Goal: Task Accomplishment & Management: Use online tool/utility

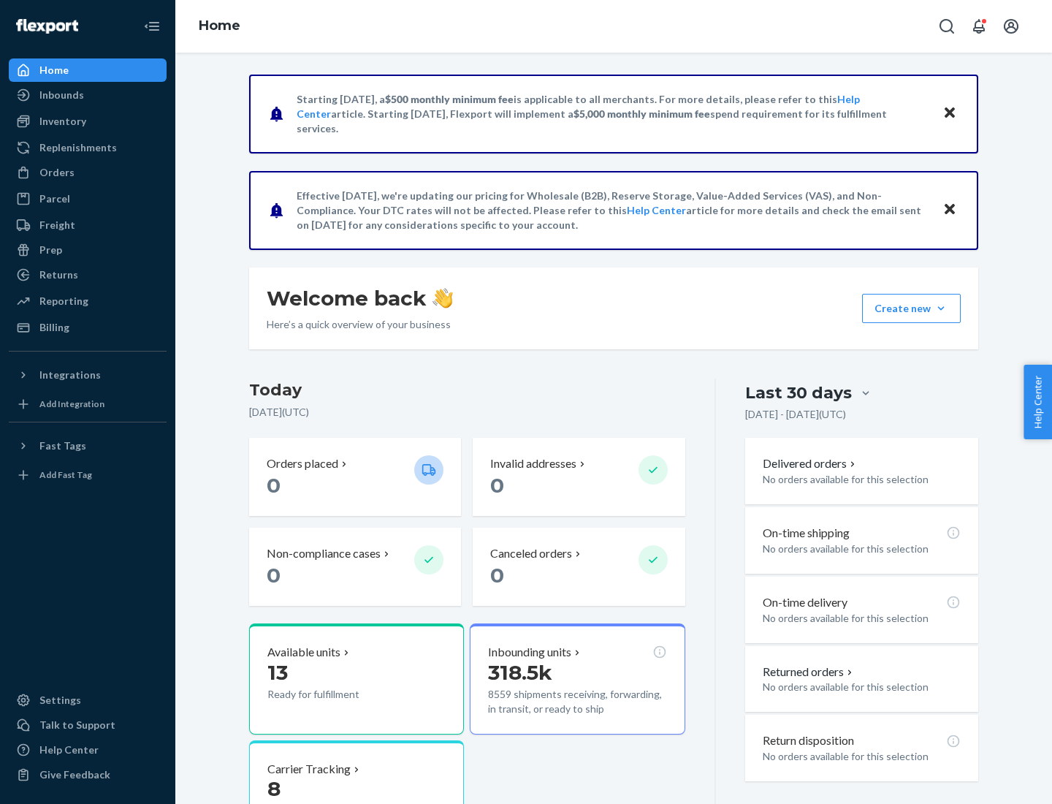
click at [76, 148] on div "Replenishments" at bounding box center [77, 147] width 77 height 15
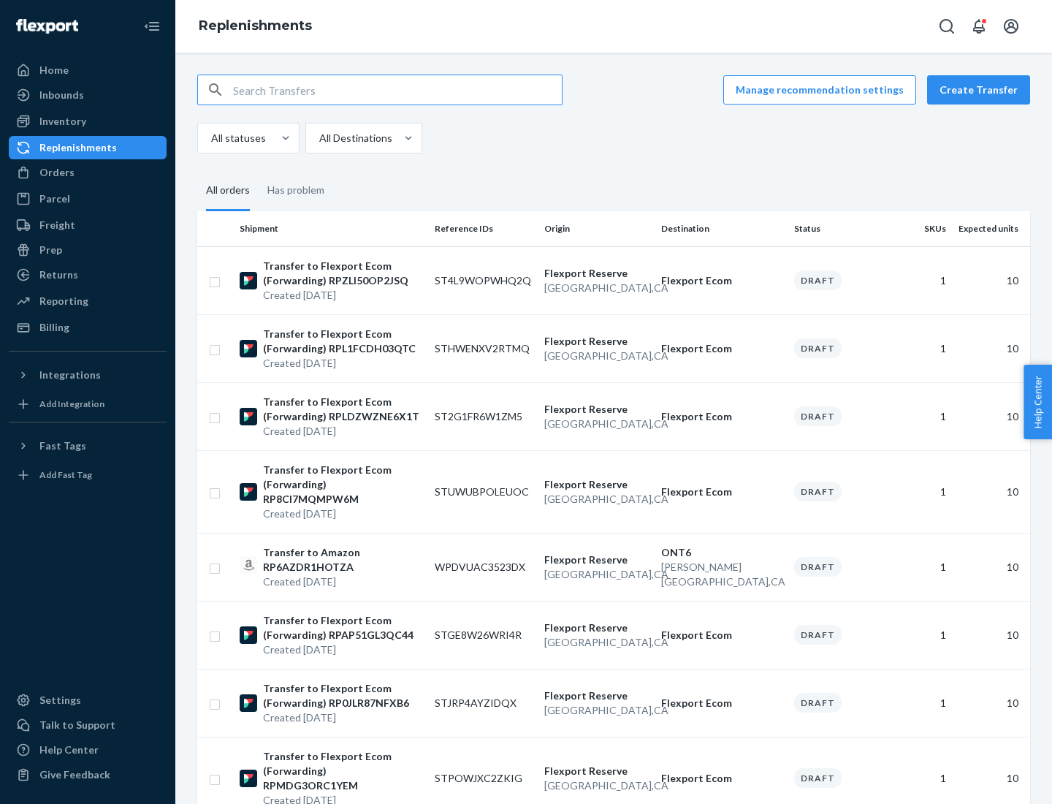
click at [982, 90] on button "Create Transfer" at bounding box center [978, 89] width 103 height 29
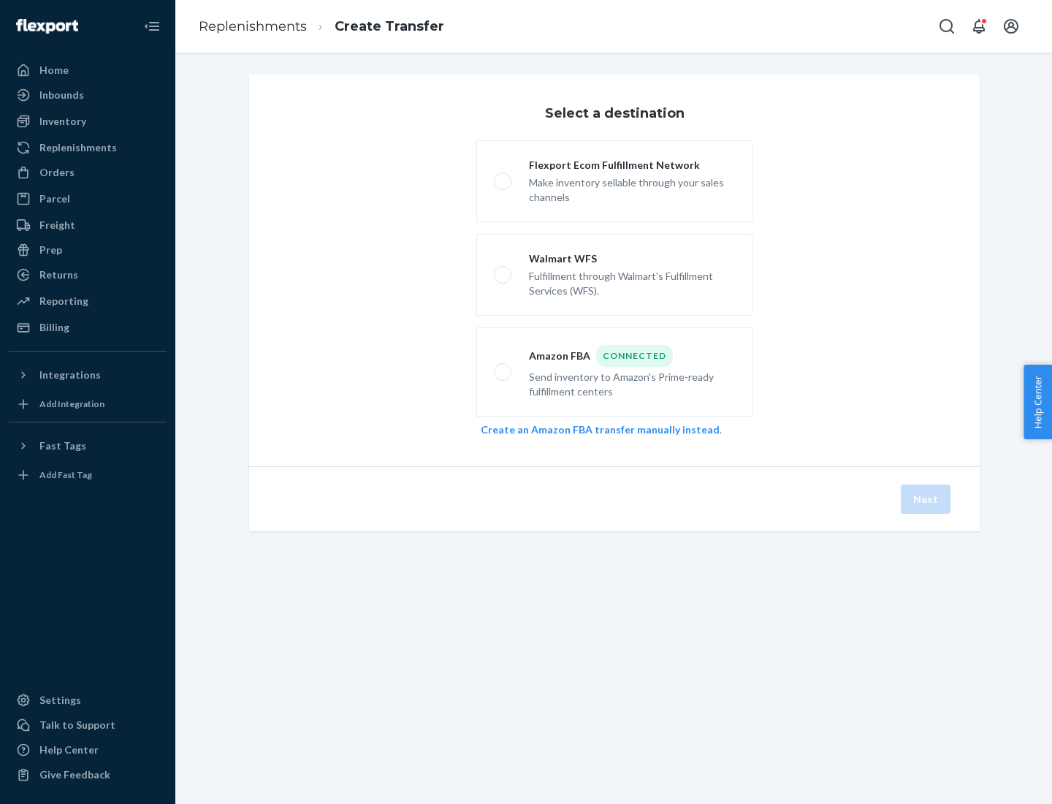
click at [632, 165] on div "Flexport Ecom Fulfillment Network" at bounding box center [632, 165] width 206 height 15
click at [503, 177] on input "Flexport Ecom Fulfillment Network Make inventory sellable through your sales ch…" at bounding box center [498, 181] width 9 height 9
radio input "true"
click at [927, 499] on button "Next" at bounding box center [926, 498] width 50 height 29
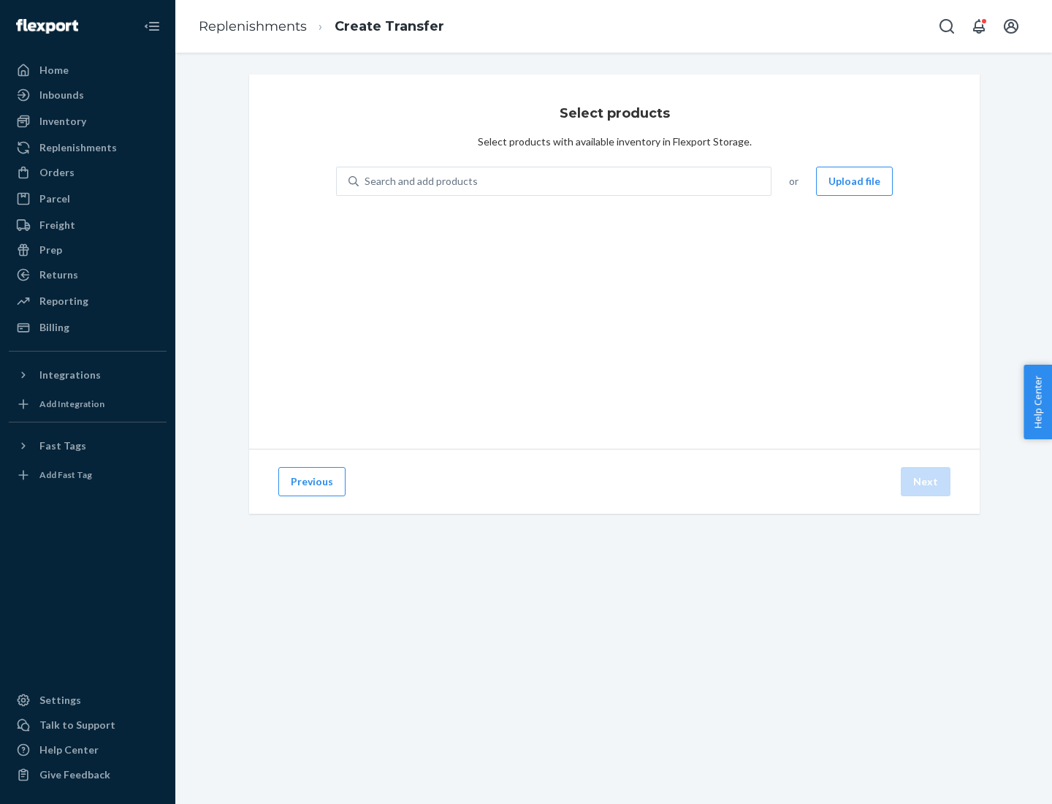
click at [856, 181] on button "Upload file" at bounding box center [854, 181] width 77 height 29
